Goal: Task Accomplishment & Management: Use online tool/utility

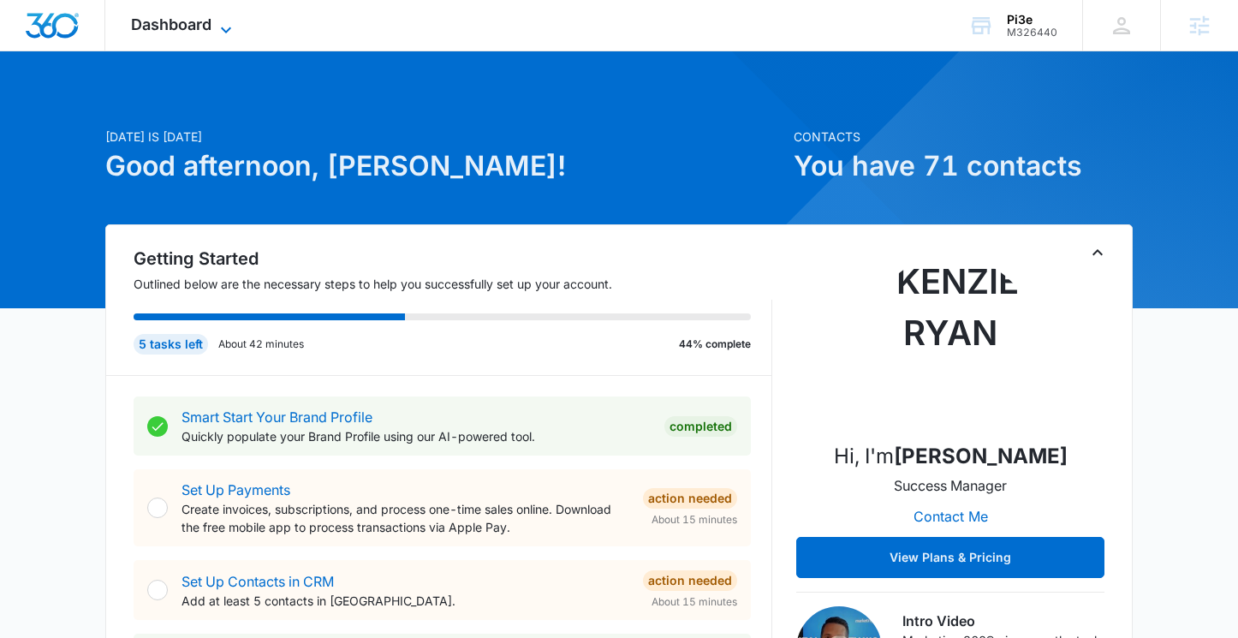
click at [199, 24] on span "Dashboard" at bounding box center [171, 24] width 80 height 18
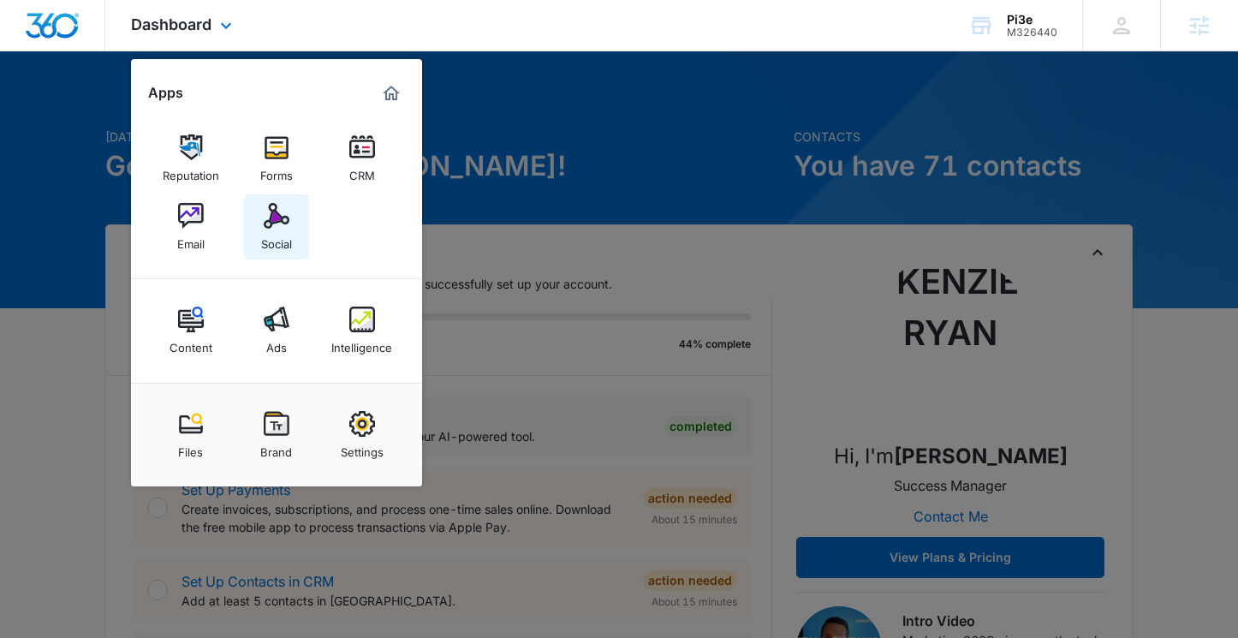
click at [282, 237] on div "Social" at bounding box center [276, 240] width 31 height 22
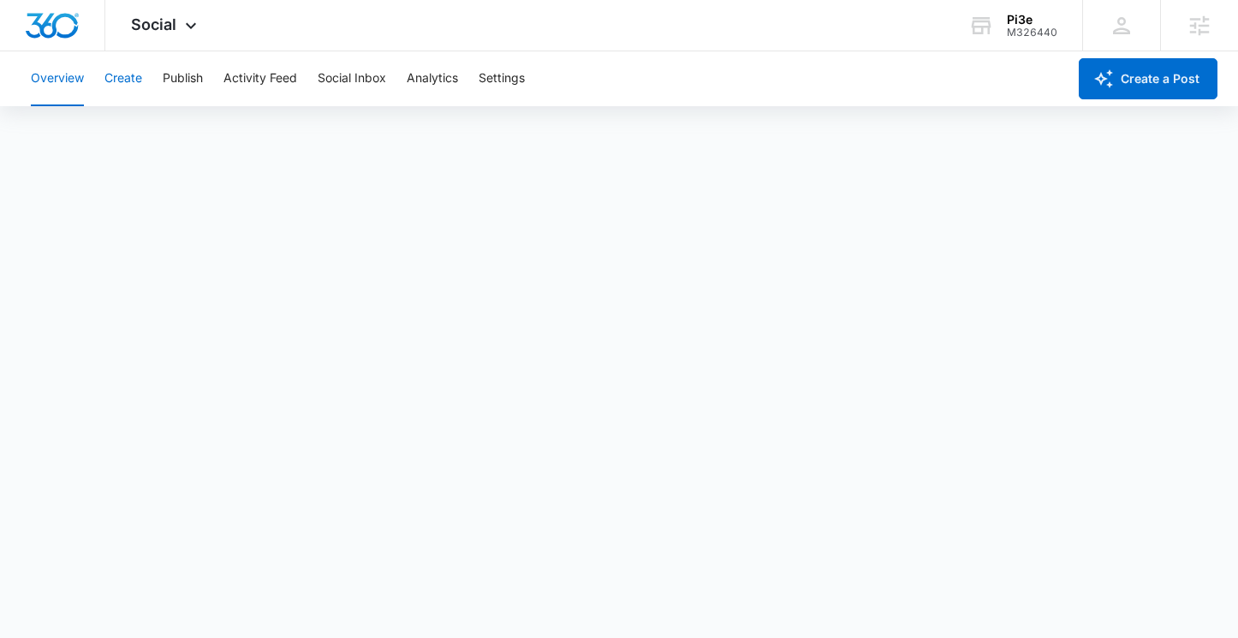
click at [127, 82] on button "Create" at bounding box center [123, 78] width 38 height 55
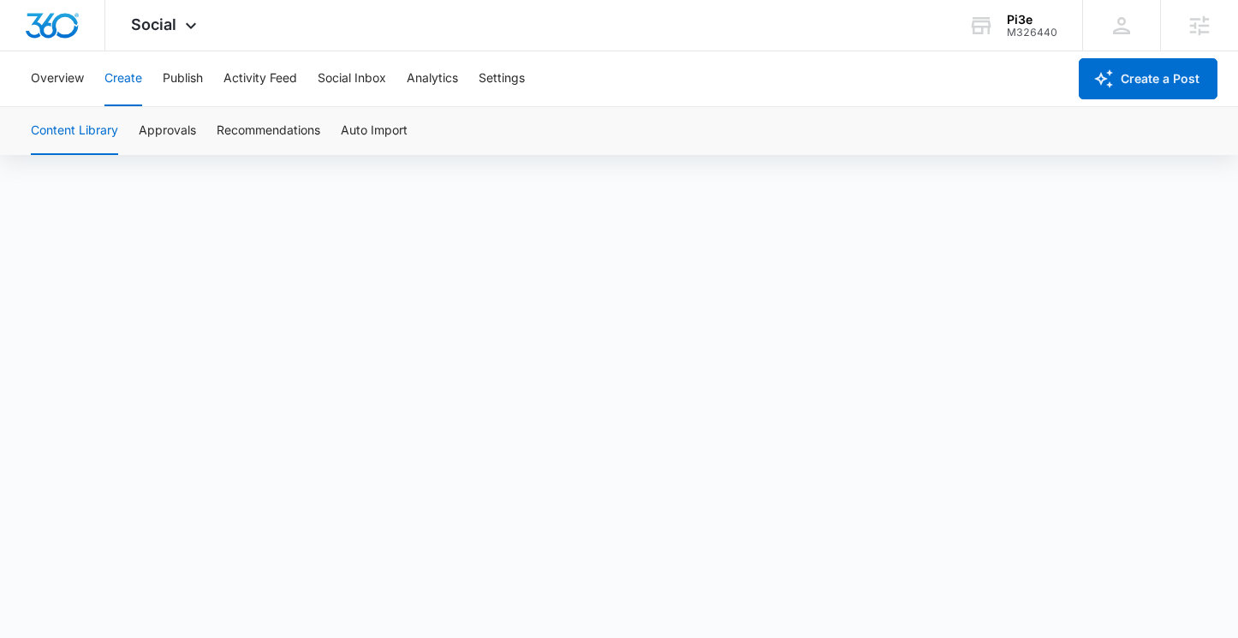
scroll to position [12, 0]
